Goal: Navigation & Orientation: Understand site structure

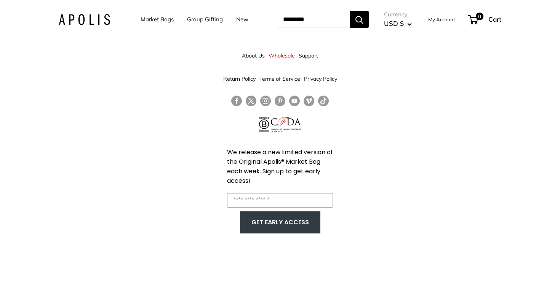
click at [236, 21] on link "New" at bounding box center [242, 19] width 12 height 11
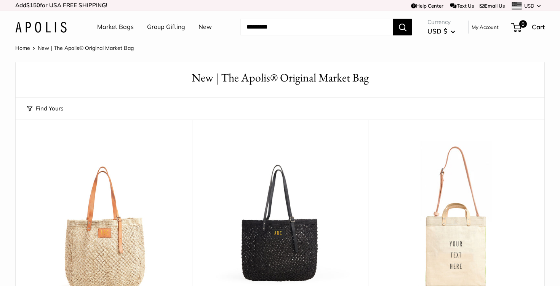
click at [114, 29] on link "Market Bags" at bounding box center [115, 26] width 37 height 11
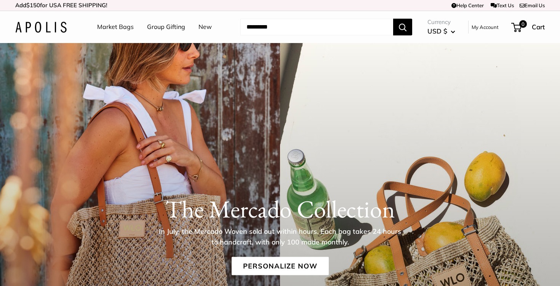
click at [168, 26] on link "Group Gifting" at bounding box center [166, 26] width 38 height 11
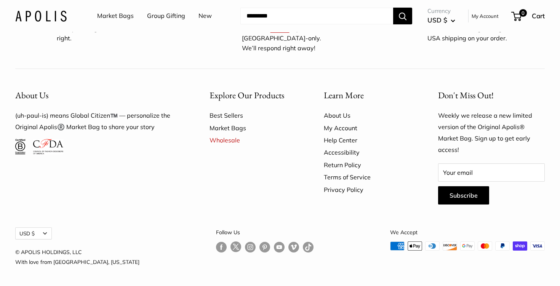
scroll to position [2494, 0]
click at [342, 114] on link "About Us" at bounding box center [368, 115] width 88 height 12
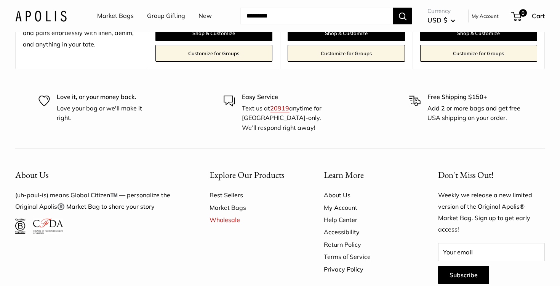
scroll to position [2193, 0]
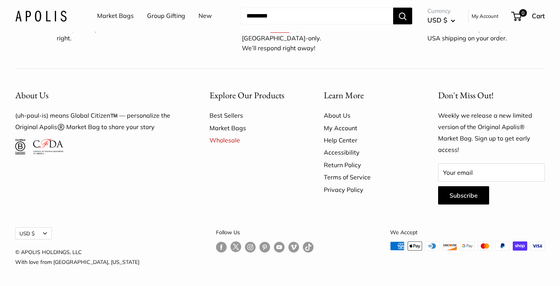
click at [342, 152] on link "Accessibility" at bounding box center [368, 152] width 88 height 12
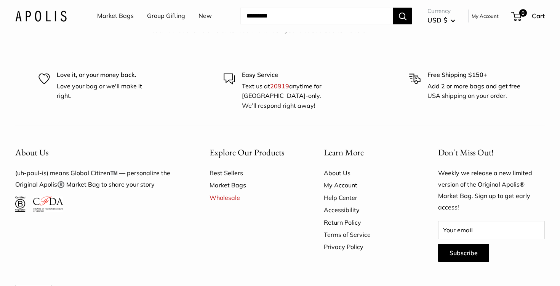
scroll to position [1316, 0]
